Goal: Transaction & Acquisition: Purchase product/service

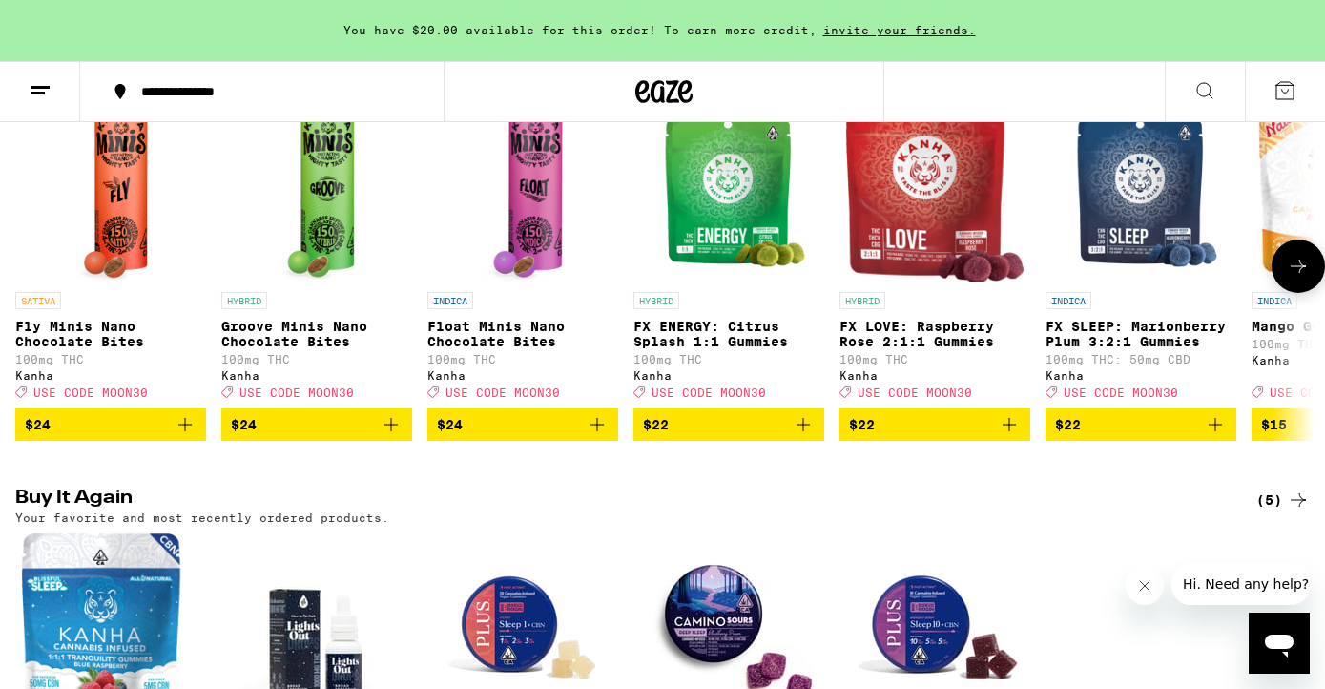
scroll to position [1199, 0]
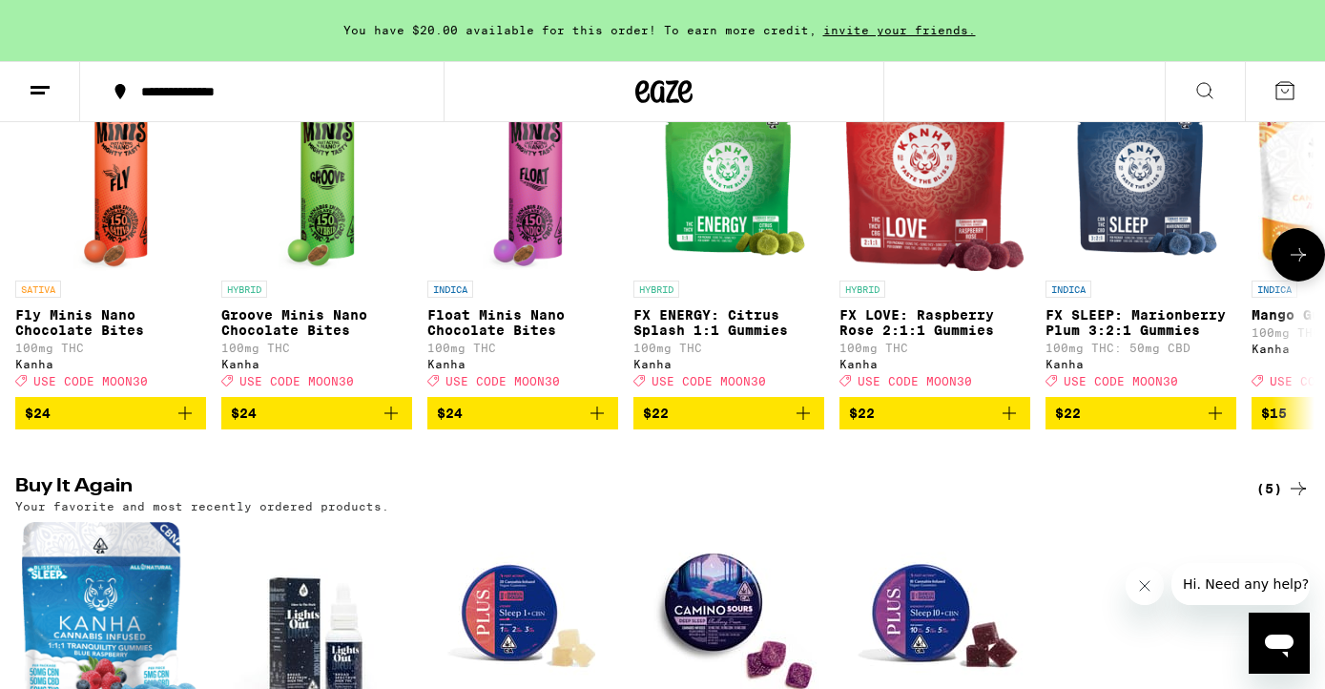
click at [1212, 425] on icon "Add to bag" at bounding box center [1215, 413] width 23 height 23
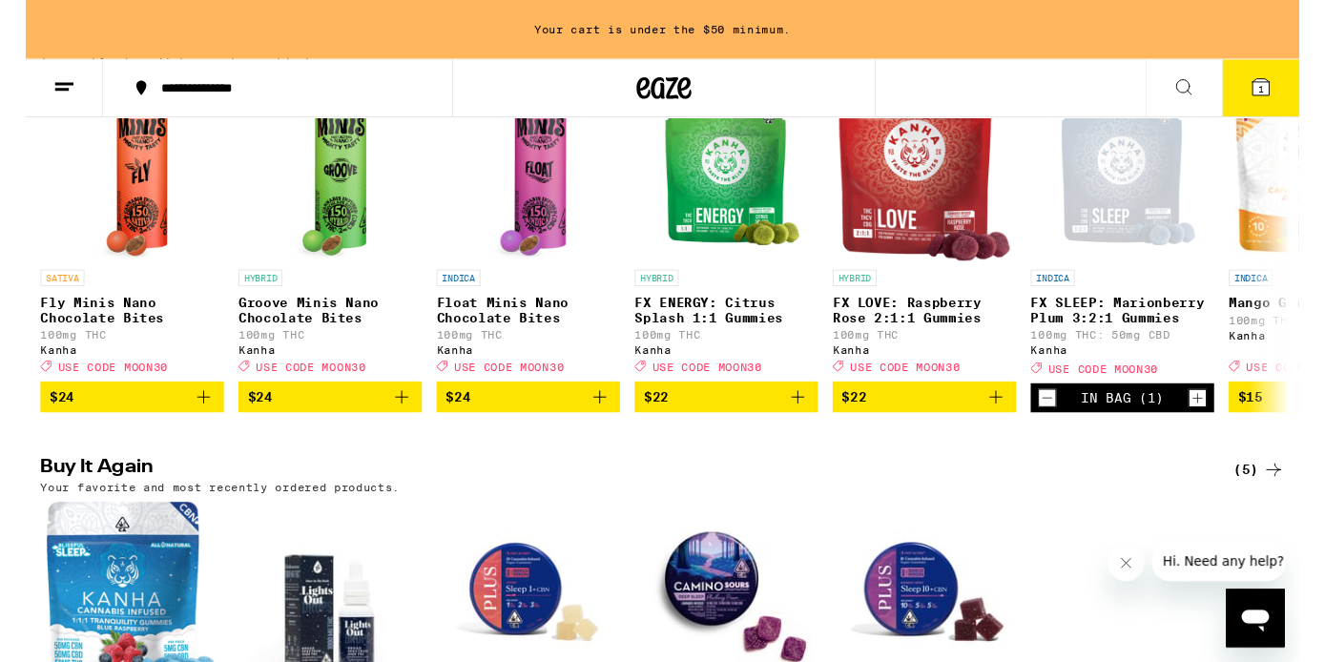
scroll to position [1438, 0]
